Goal: Check status: Check status

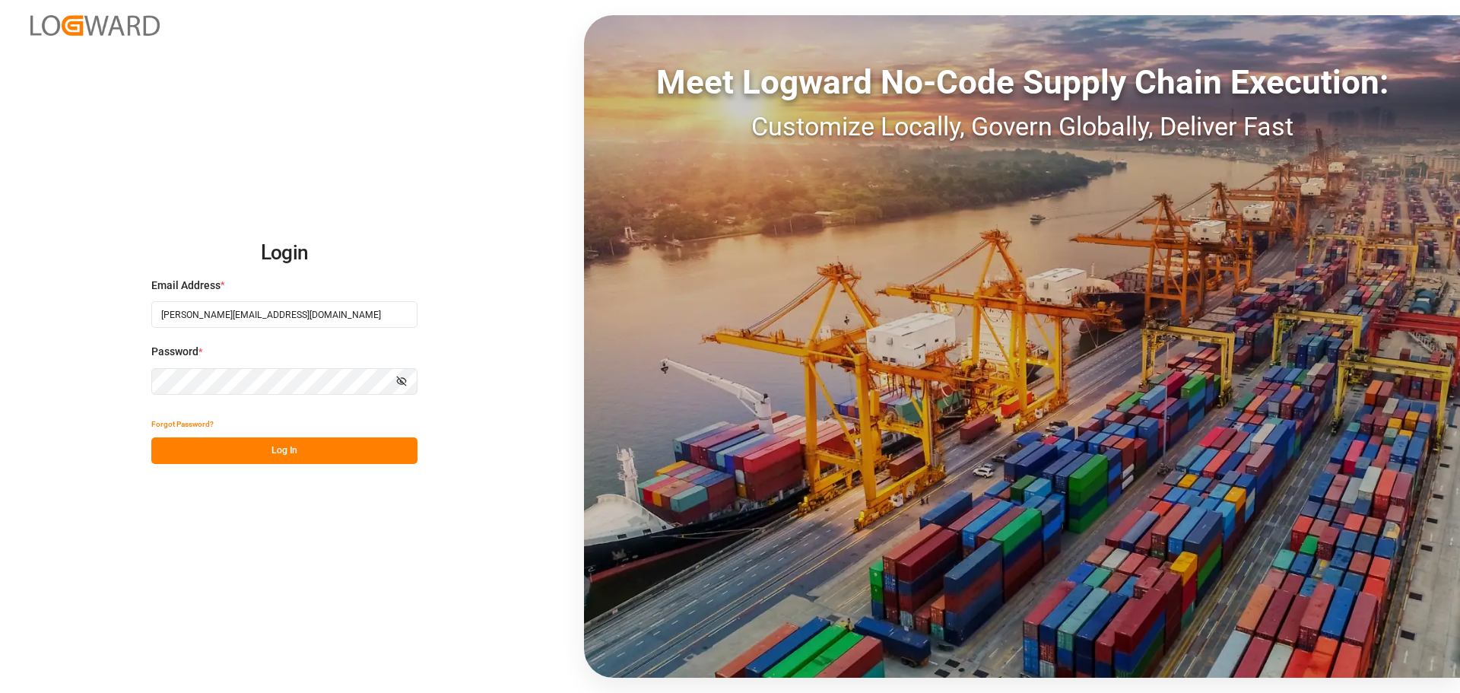
click at [367, 437] on button "Log In" at bounding box center [284, 450] width 266 height 27
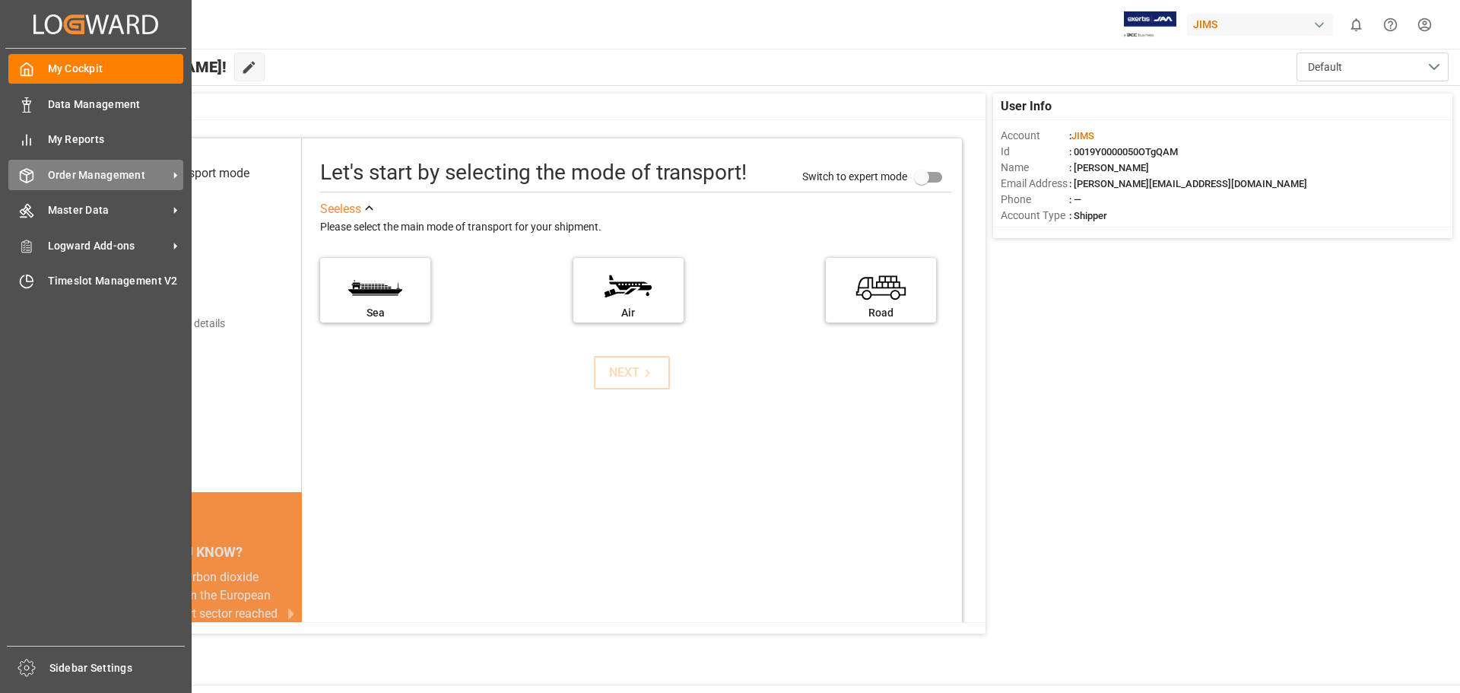
click at [85, 184] on div "Order Management Order Management" at bounding box center [95, 175] width 175 height 30
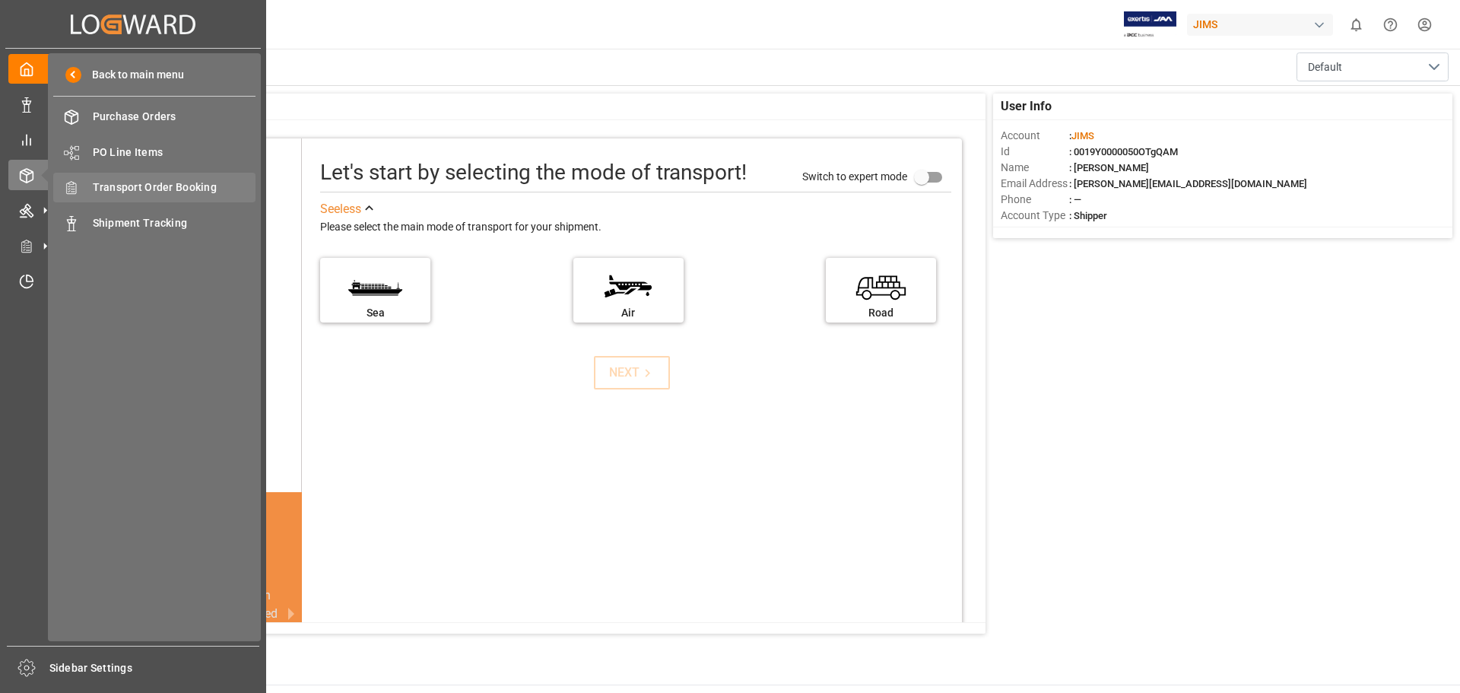
click at [224, 191] on span "Transport Order Booking" at bounding box center [174, 187] width 163 height 16
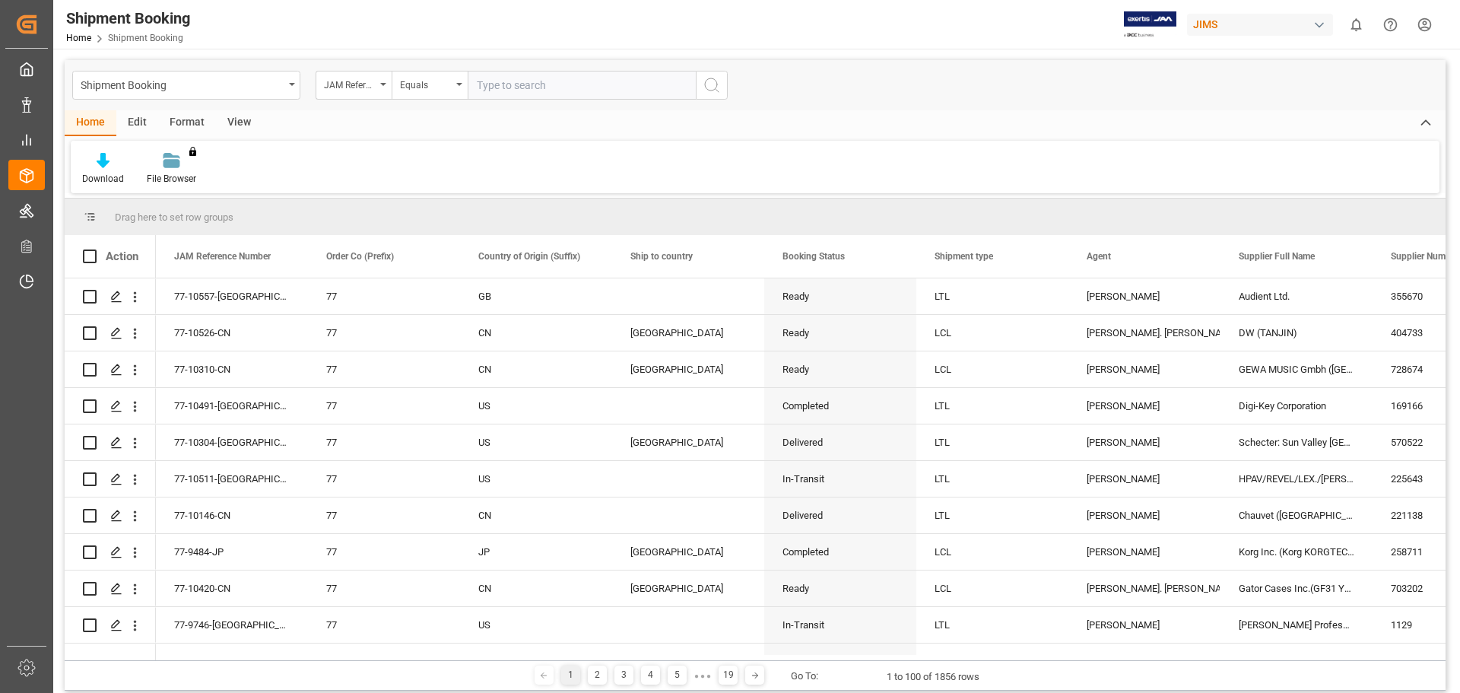
click at [583, 96] on input "text" at bounding box center [582, 85] width 228 height 29
type input "77-9540-CN"
click at [715, 76] on icon "search button" at bounding box center [712, 85] width 18 height 18
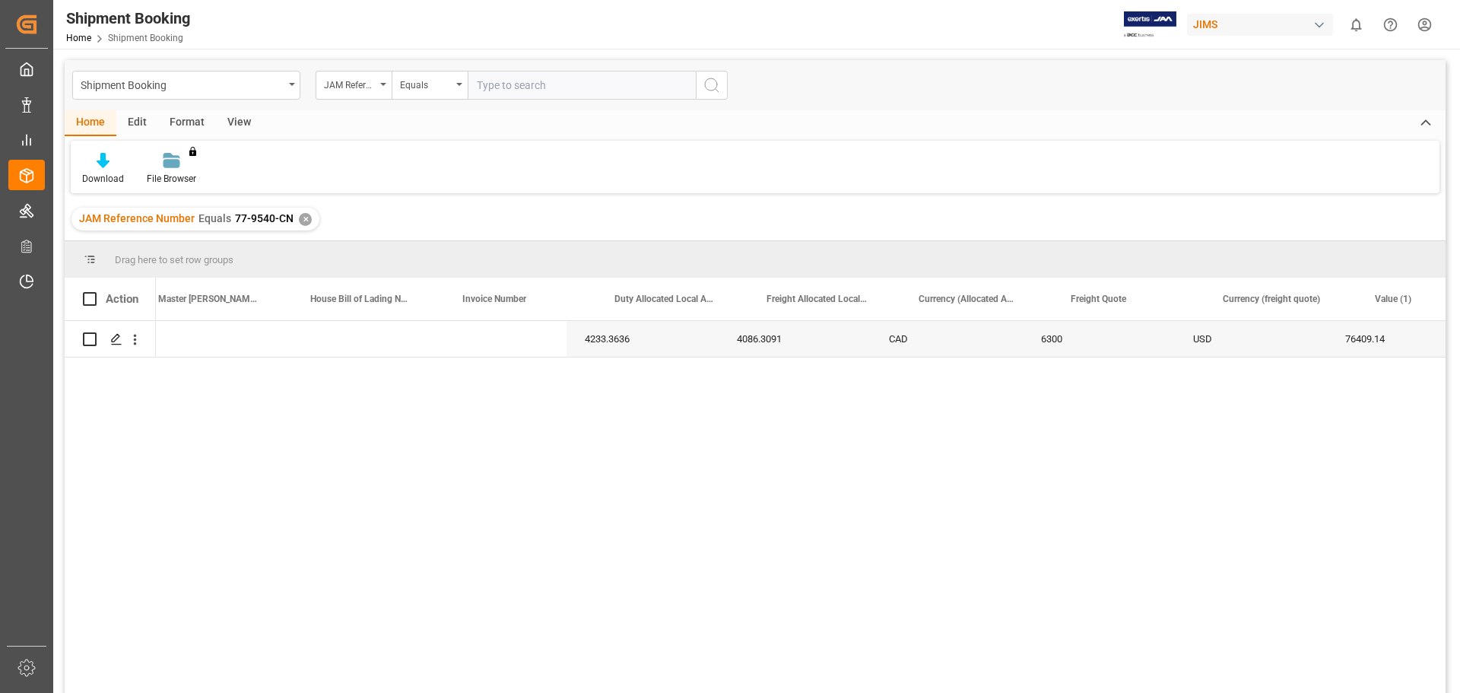
scroll to position [0, 2637]
